Goal: Communication & Community: Answer question/provide support

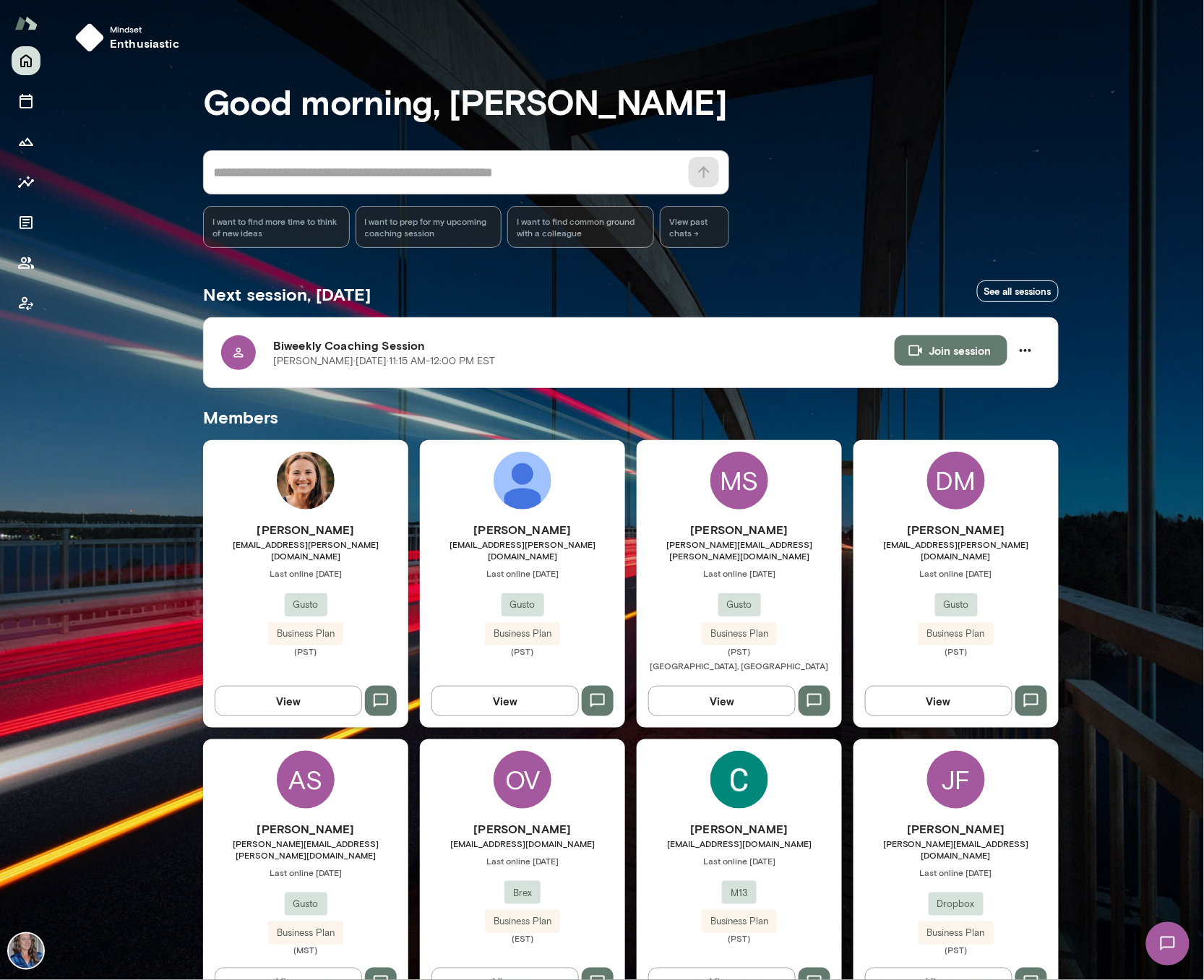
click at [381, 693] on icon "button" at bounding box center [381, 701] width 17 height 17
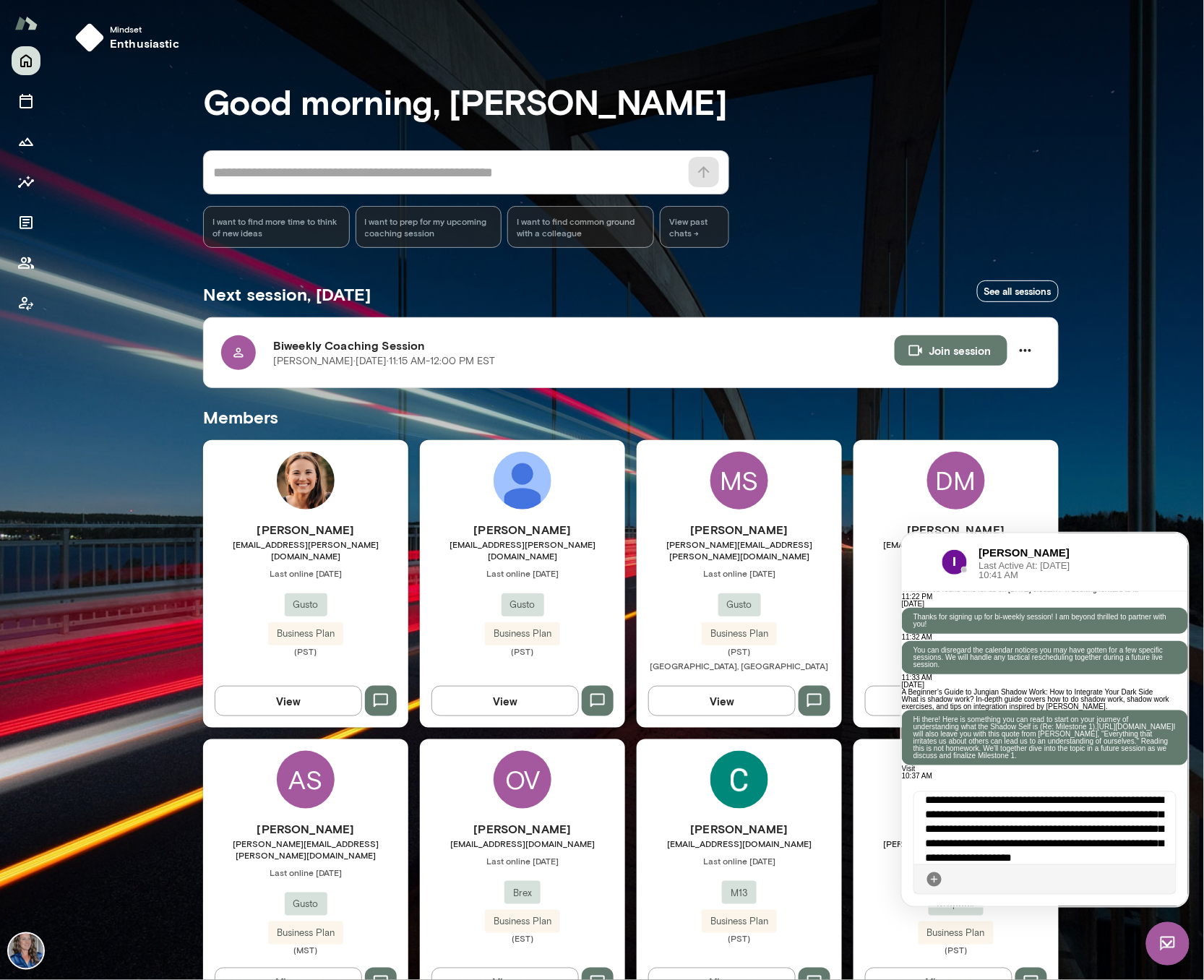
scroll to position [25, 0]
drag, startPoint x: 1063, startPoint y: 858, endPoint x: 1065, endPoint y: 823, distance: 35.1
click at [1065, 823] on div "**********" at bounding box center [1045, 828] width 263 height 73
click at [1164, 878] on icon at bounding box center [1164, 878] width 0 height 0
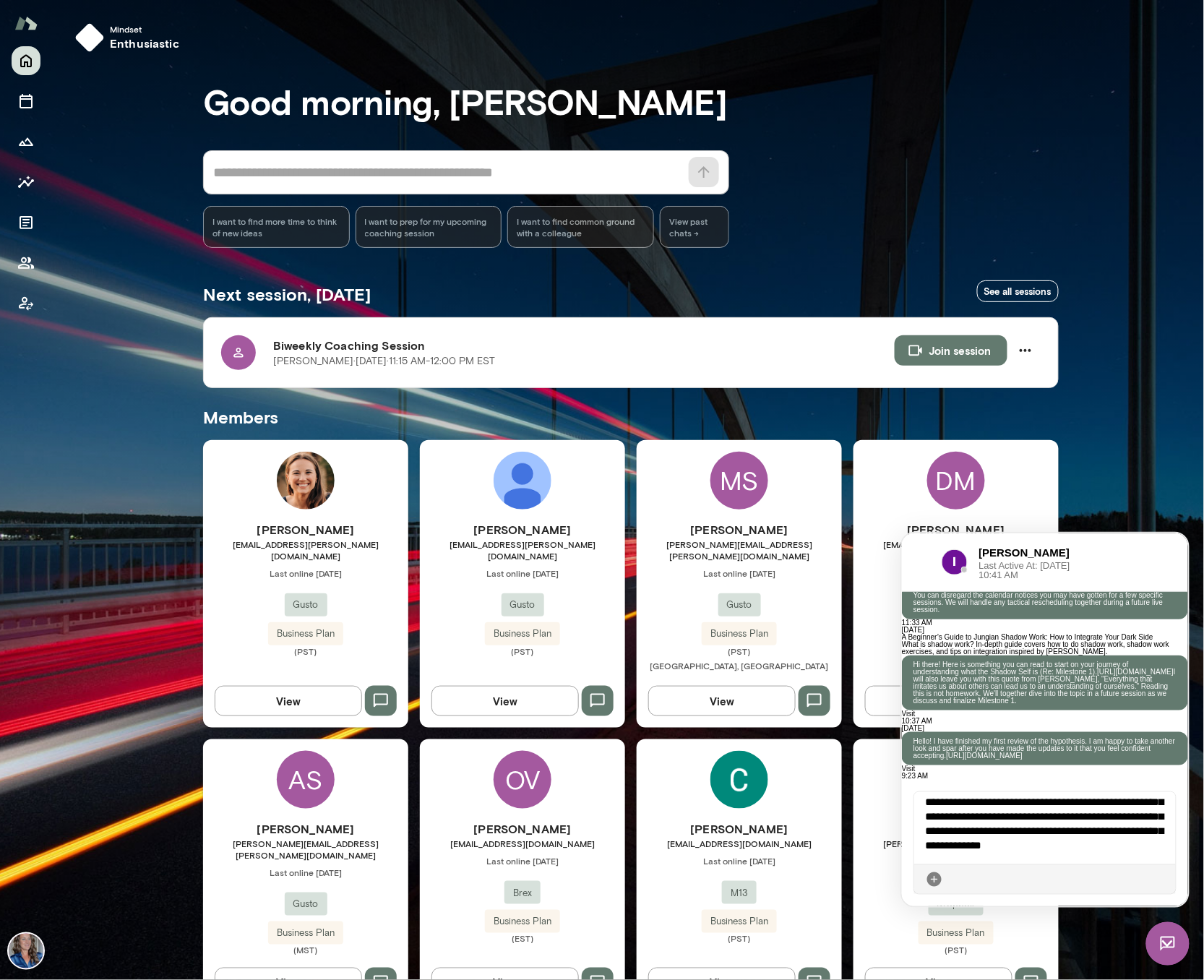
click at [1164, 878] on icon at bounding box center [1164, 878] width 0 height 0
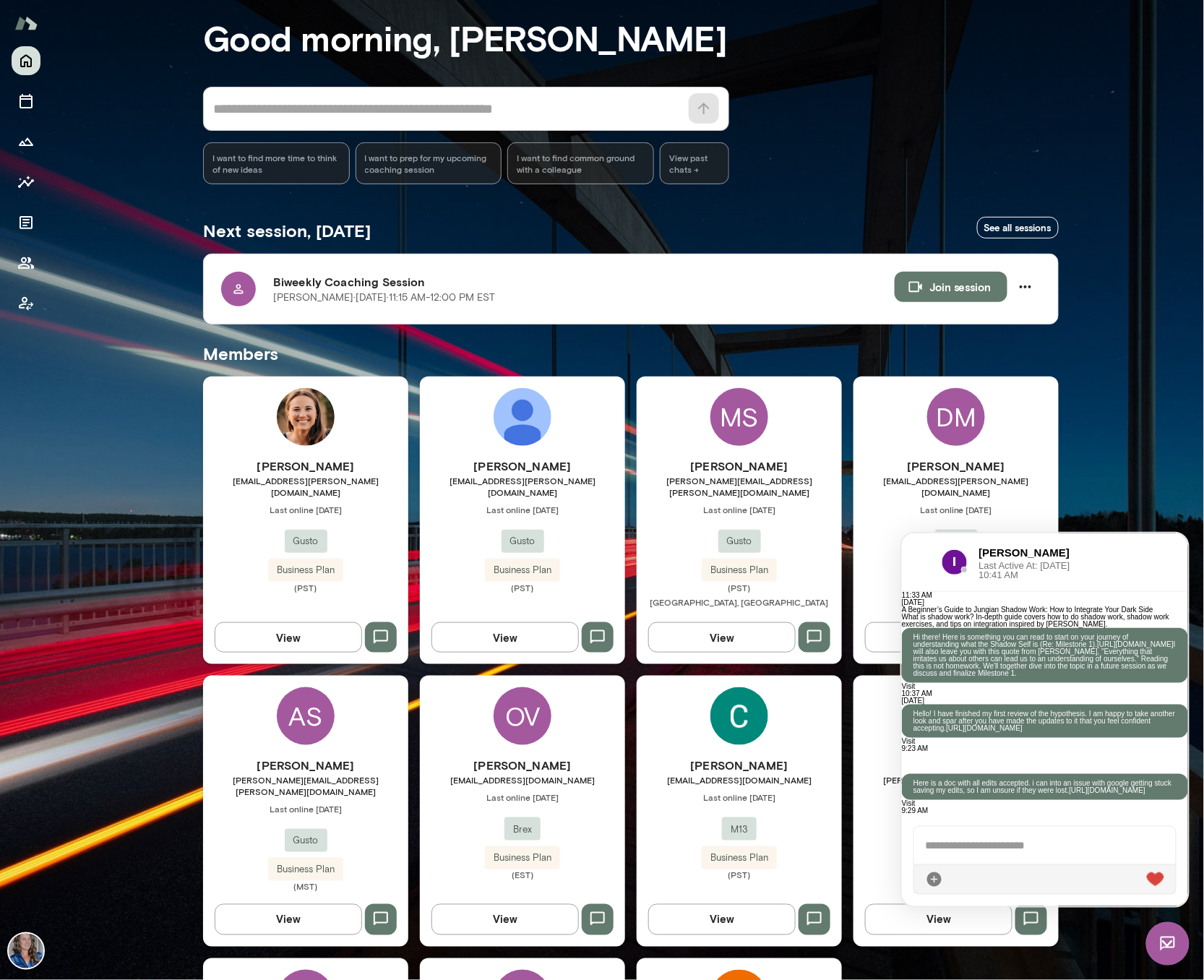
scroll to position [1741, 0]
drag, startPoint x: 1022, startPoint y: 643, endPoint x: 1119, endPoint y: 737, distance: 135.1
click at [1119, 779] on p "Here is a doc with all edits accepted. i can into an issue with google getting …" at bounding box center [1044, 786] width 263 height 15
copy p "Here is a doc with all edits accepted. i can into an issue with google getting …"
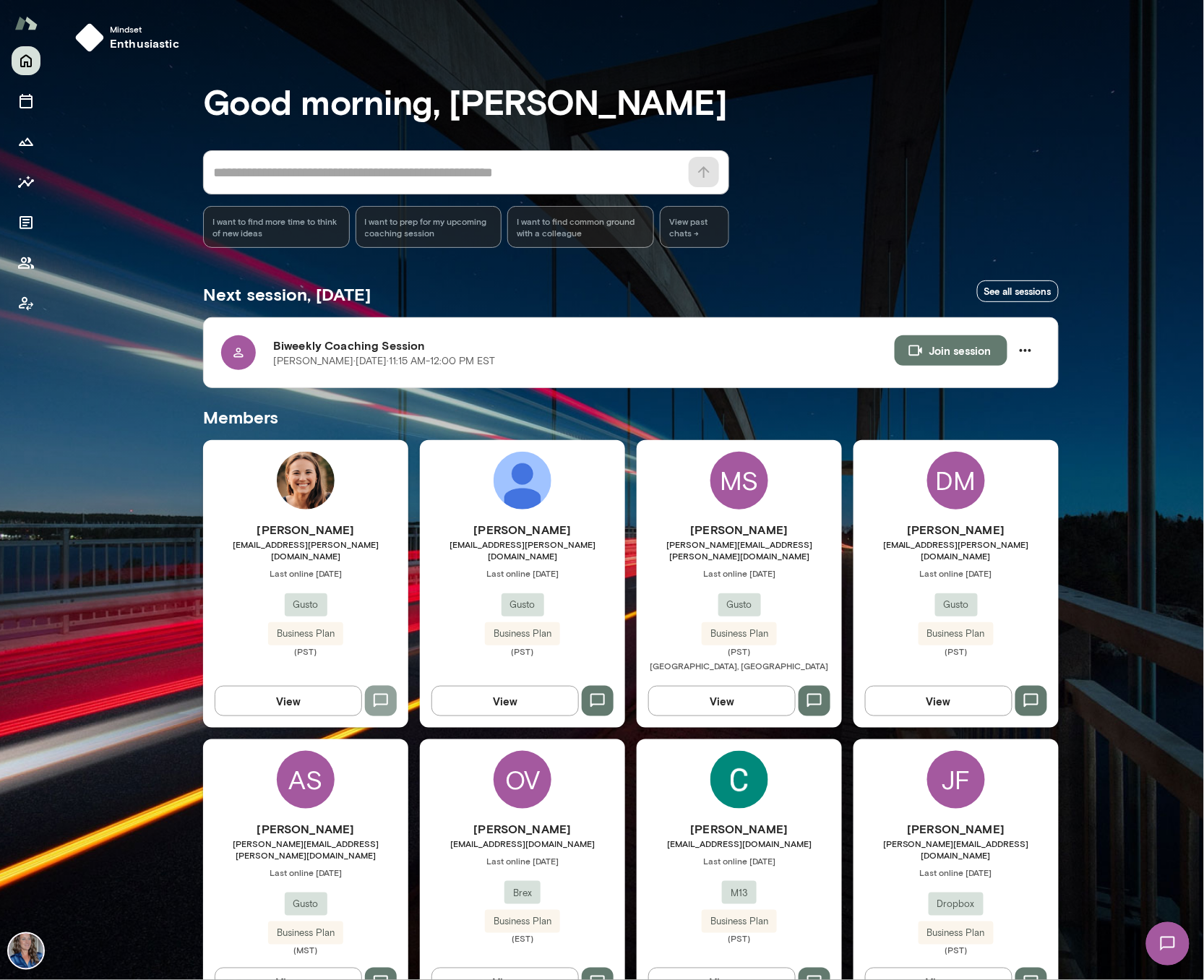
click at [381, 694] on icon "button" at bounding box center [381, 701] width 15 height 14
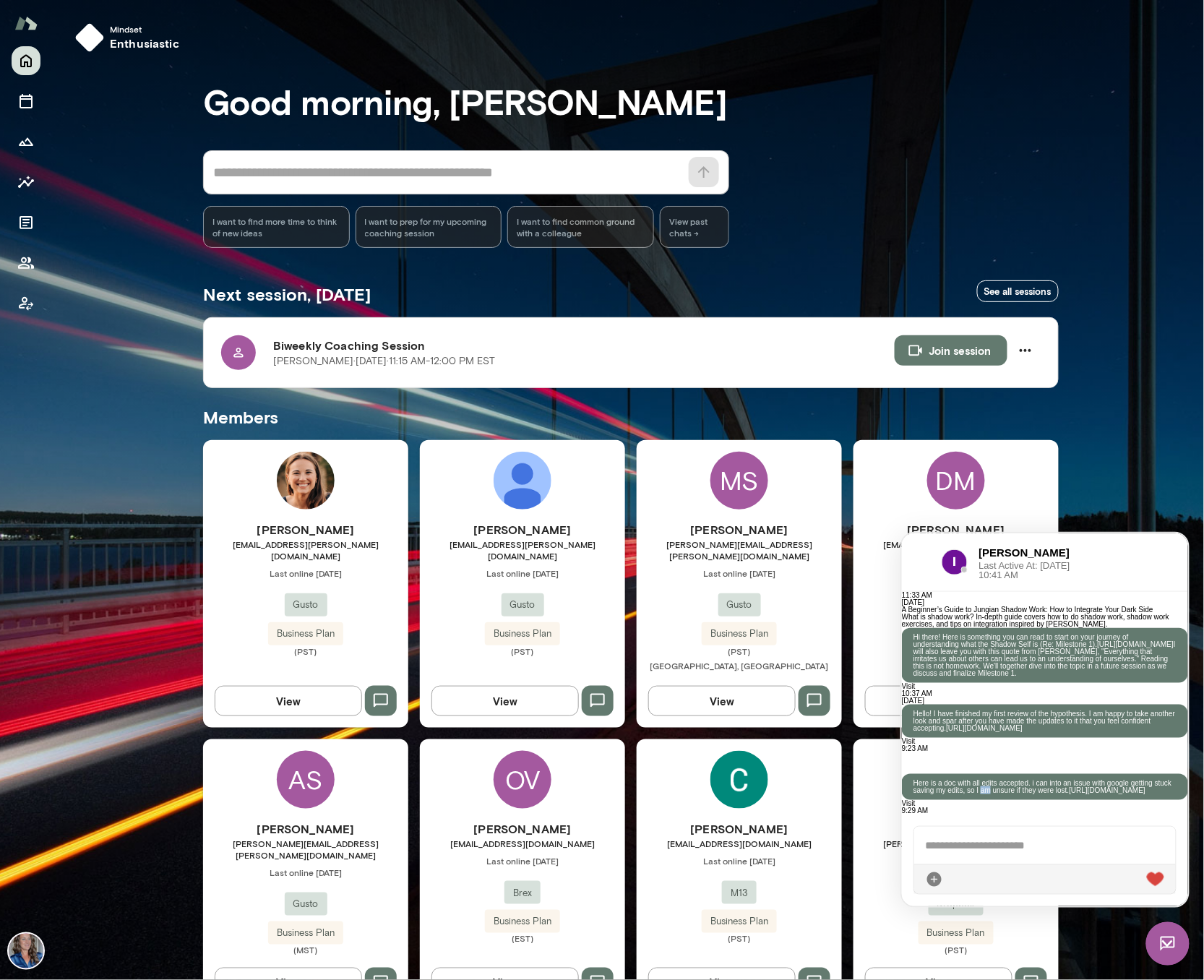
scroll to position [1480, 0]
click at [910, 764] on button "button" at bounding box center [906, 764] width 9 height 1
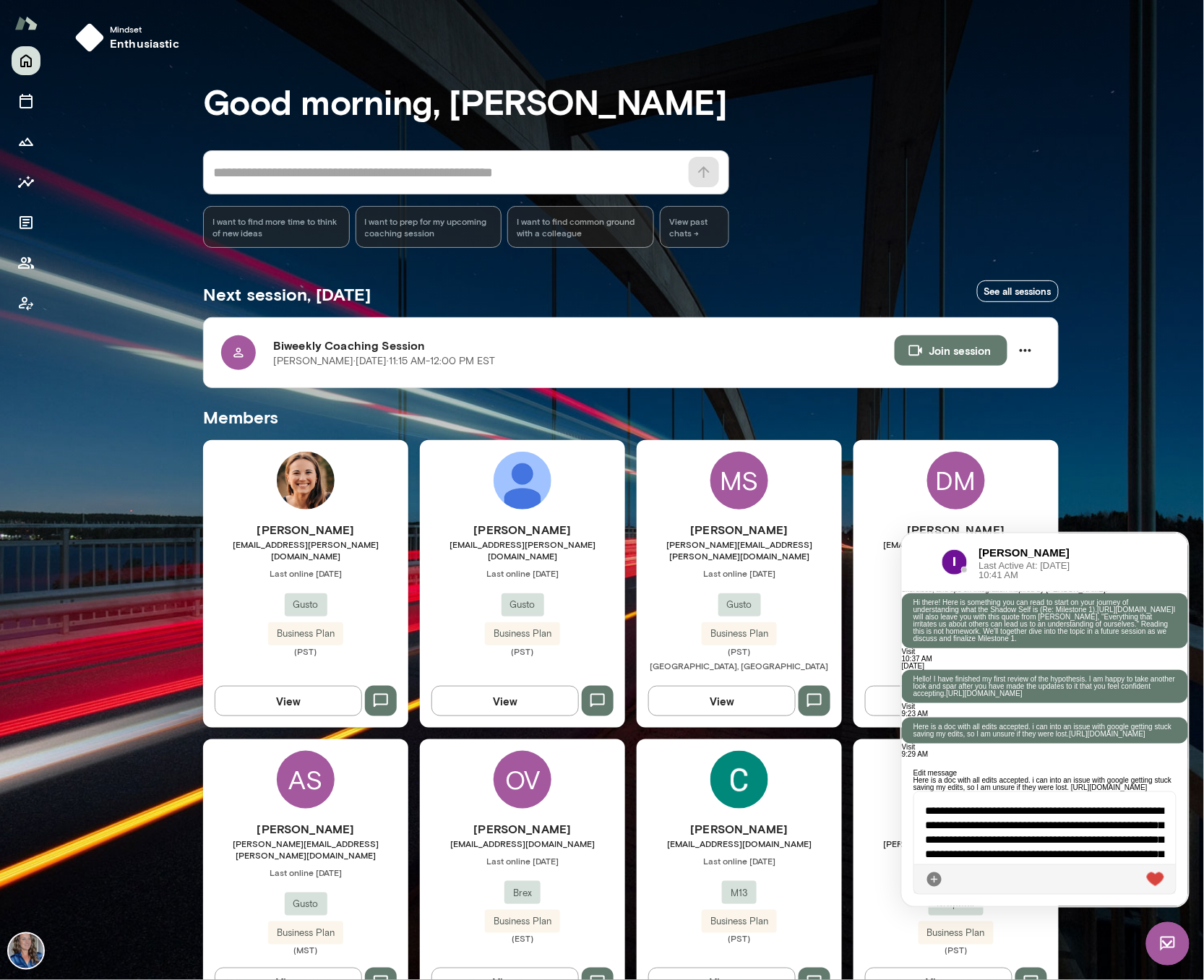
click at [1123, 810] on div "**********" at bounding box center [1045, 828] width 263 height 73
click at [1164, 878] on icon at bounding box center [1164, 878] width 0 height 0
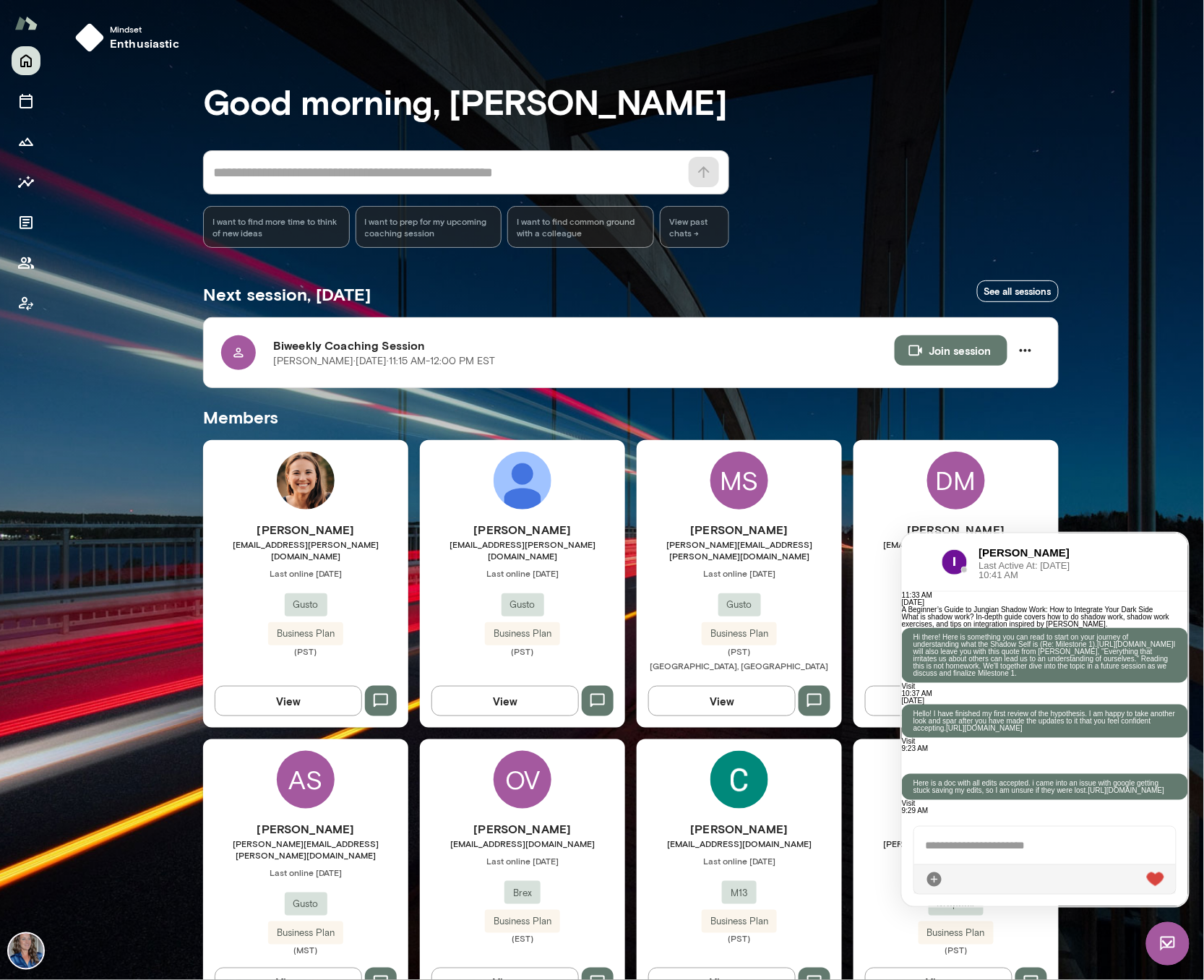
scroll to position [1439, 0]
